Goal: Task Accomplishment & Management: Manage account settings

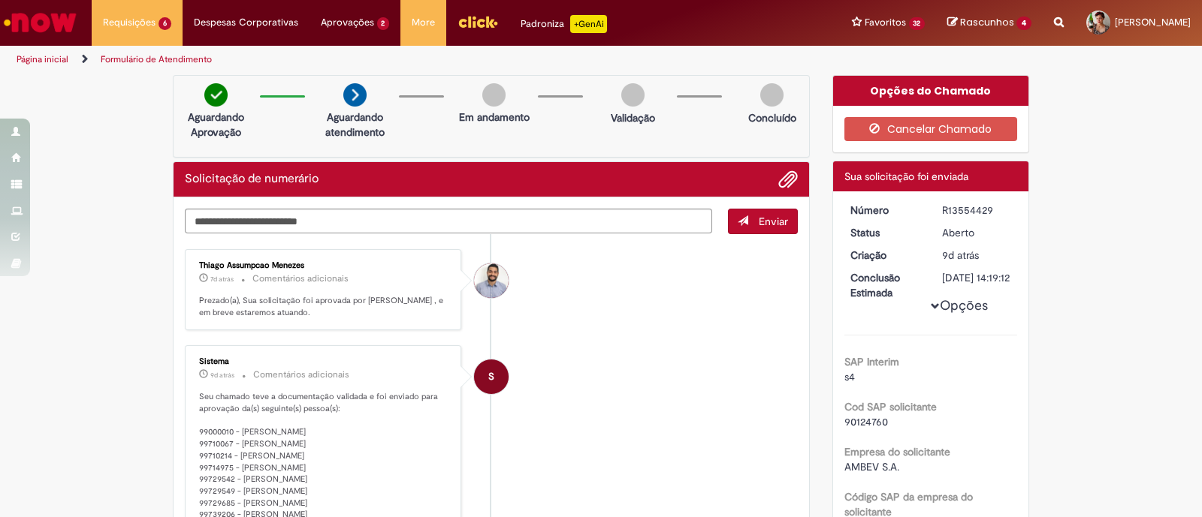
scroll to position [462, 0]
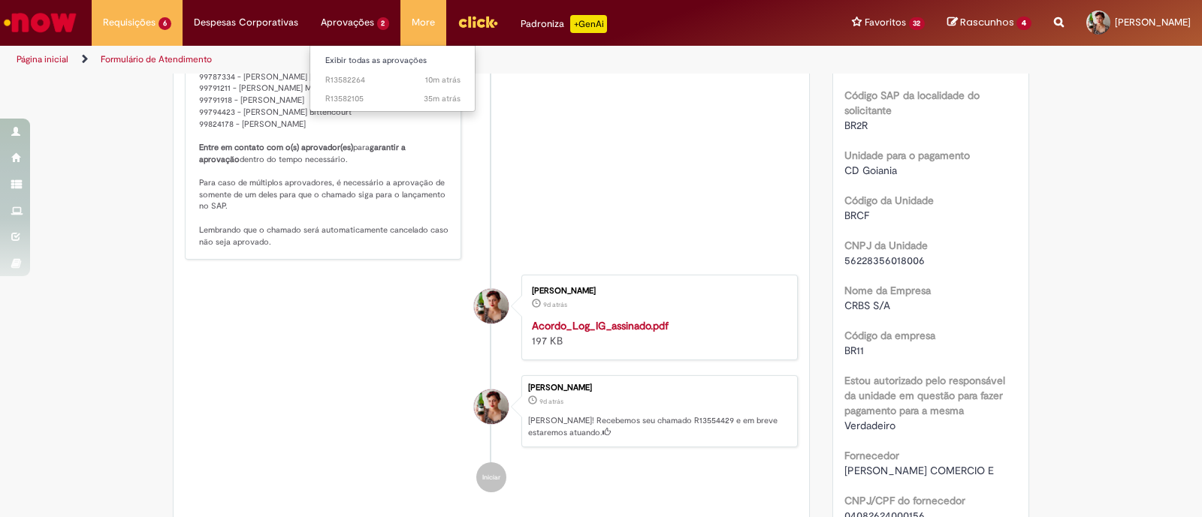
click at [340, 50] on li "Exibir todas as aprovações" at bounding box center [392, 60] width 165 height 20
click at [347, 62] on link "Exibir todas as aprovações" at bounding box center [392, 61] width 165 height 17
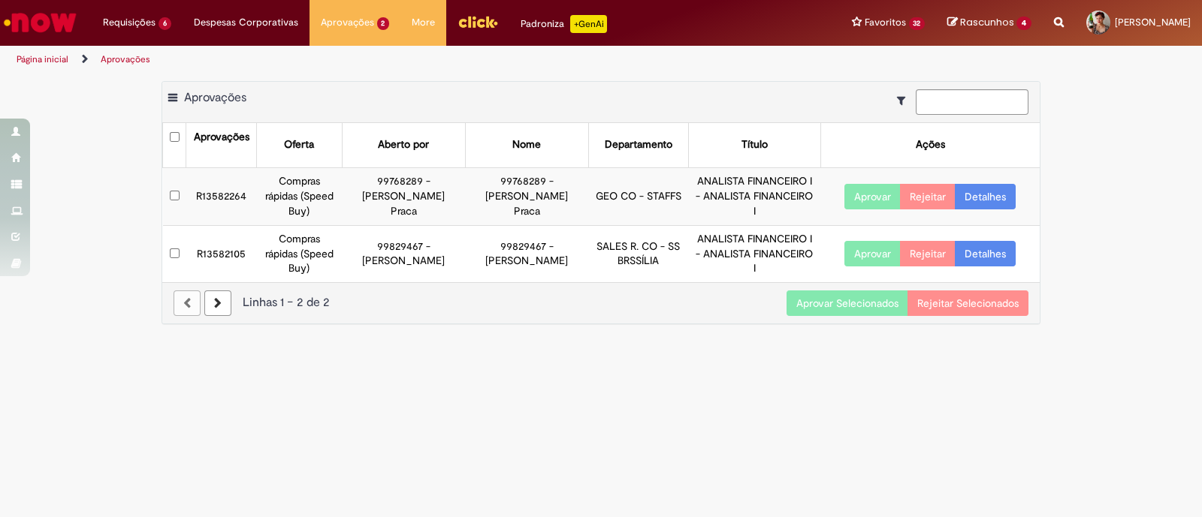
click at [869, 255] on button "Aprovar" at bounding box center [872, 254] width 56 height 26
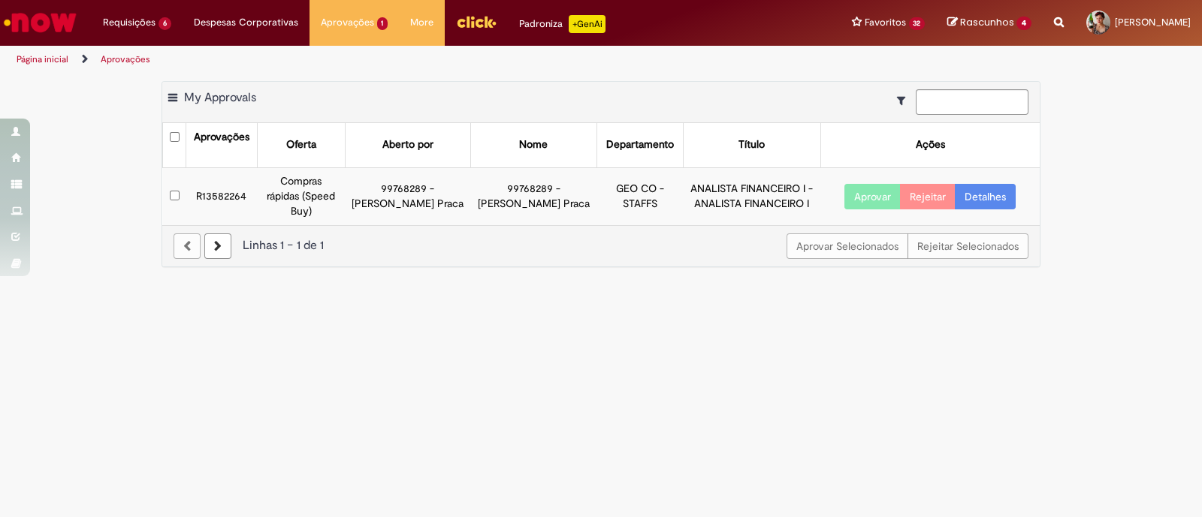
click at [970, 188] on link "Detalhes" at bounding box center [985, 197] width 61 height 26
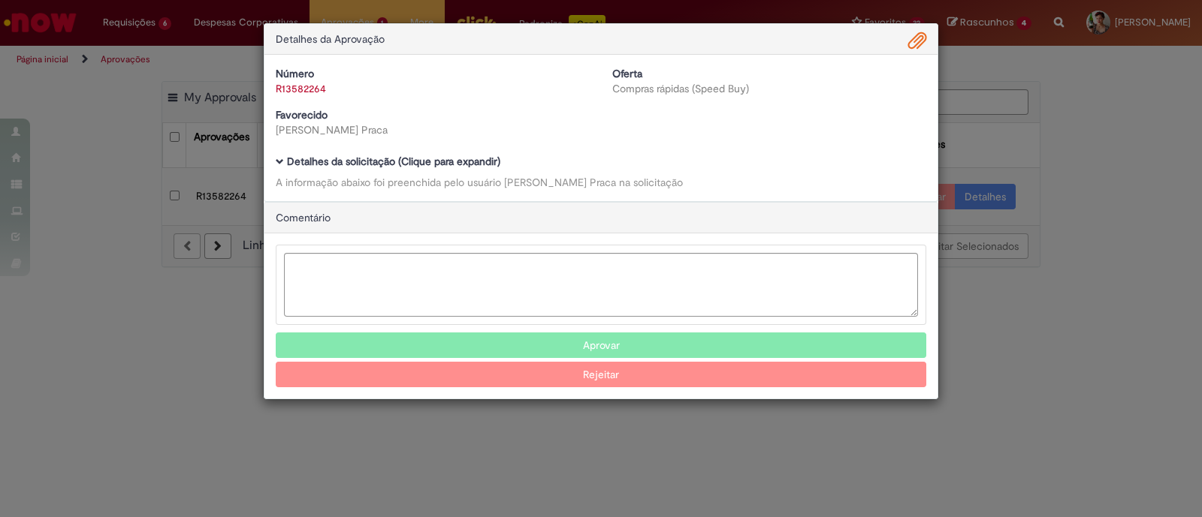
click at [988, 98] on div "Detalhes da Aprovação Número R13582264 Oferta Compras rápidas (Speed Buy) Favor…" at bounding box center [601, 258] width 1202 height 517
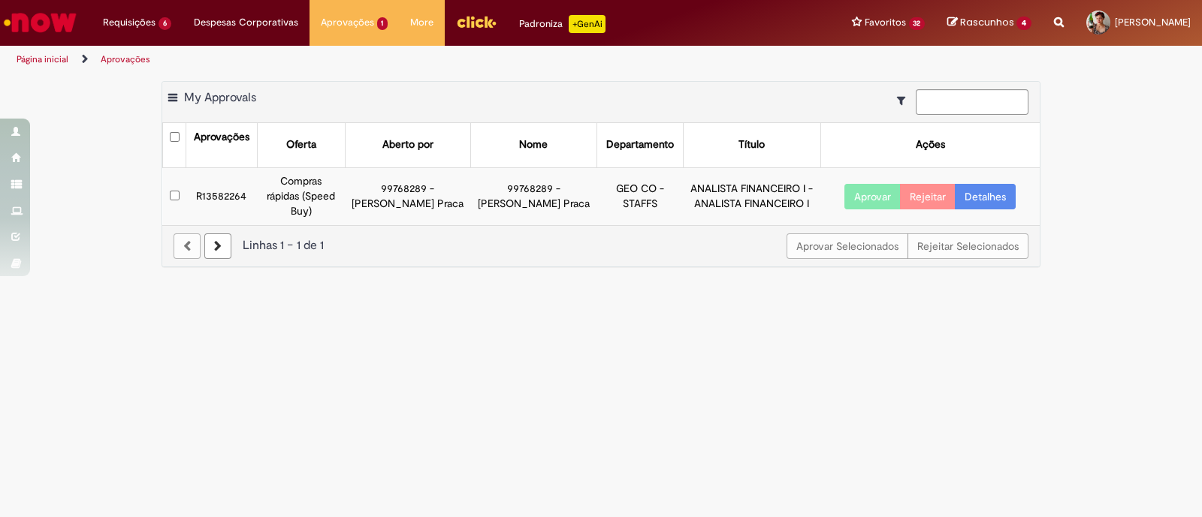
click at [184, 186] on td at bounding box center [174, 195] width 23 height 57
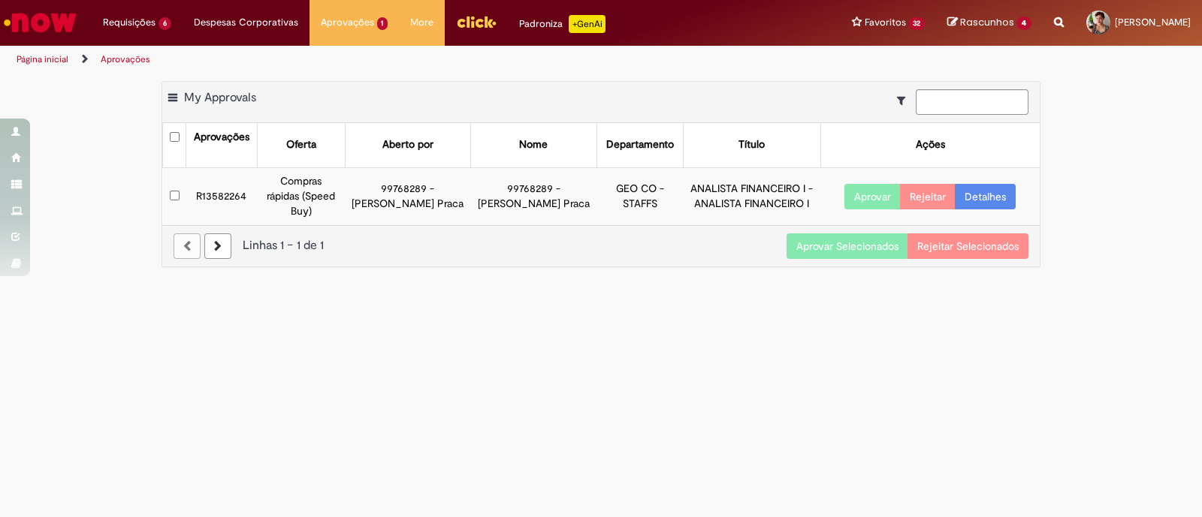
click at [817, 234] on button "Aprovar Selecionados" at bounding box center [847, 247] width 122 height 26
